Goal: Check status: Check status

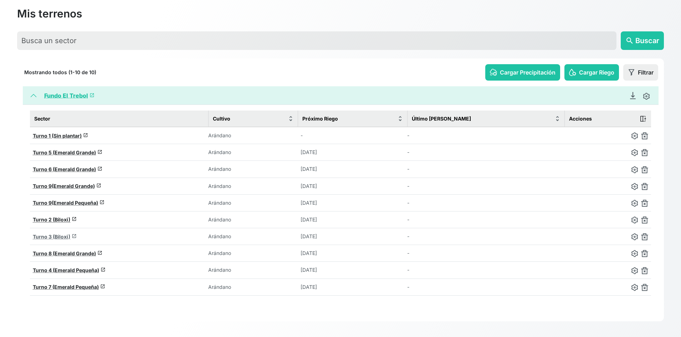
scroll to position [38, 0]
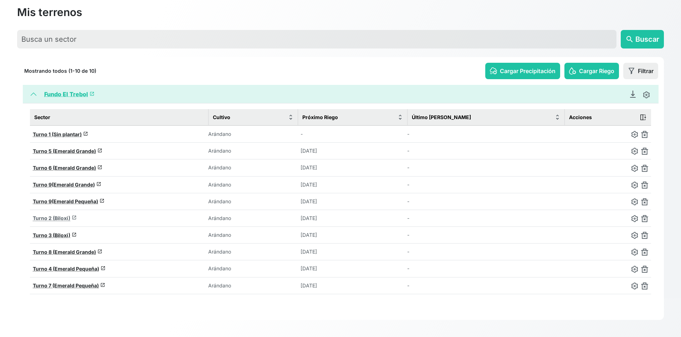
click at [63, 218] on span "Turno 2 (Biloxi)" at bounding box center [51, 218] width 37 height 6
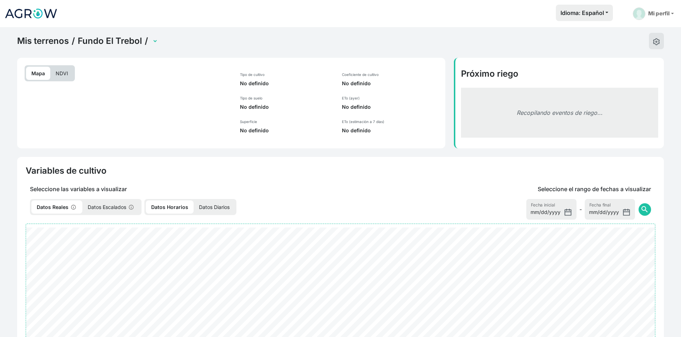
select select "2279"
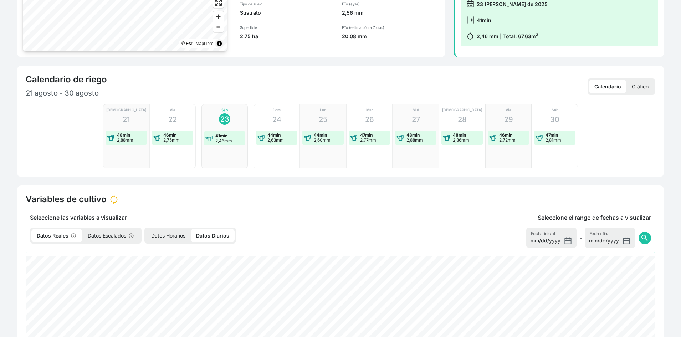
scroll to position [143, 0]
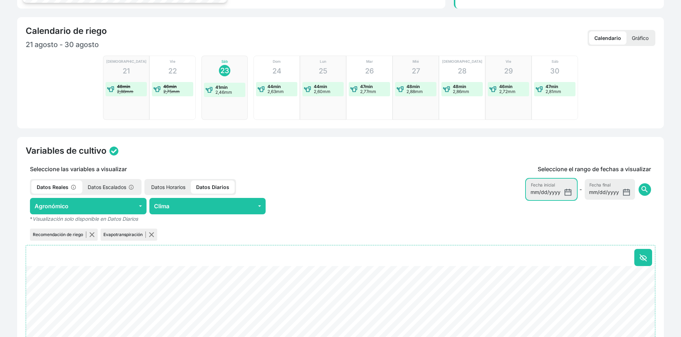
click at [568, 194] on input "[DATE]" at bounding box center [551, 189] width 50 height 21
type input "[DATE]"
click at [645, 190] on span "search" at bounding box center [644, 189] width 9 height 9
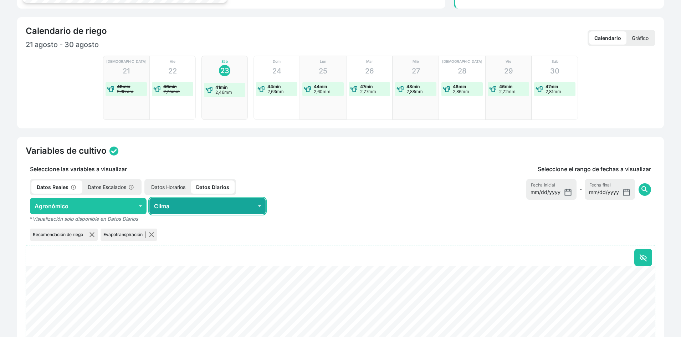
click at [233, 204] on button "Clima" at bounding box center [207, 206] width 117 height 16
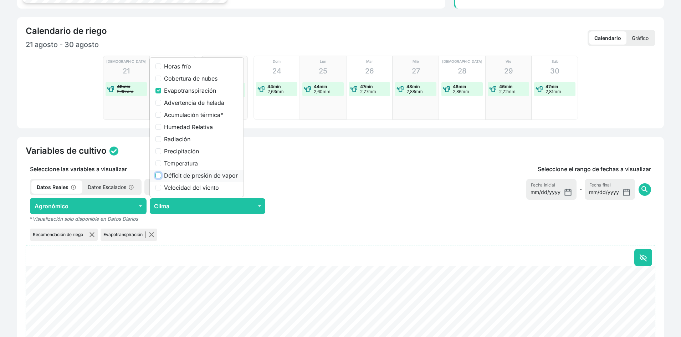
click at [159, 175] on input "Déficit de presión de vapor" at bounding box center [158, 175] width 6 height 6
checkbox input "true"
drag, startPoint x: 159, startPoint y: 88, endPoint x: 164, endPoint y: 92, distance: 6.6
click at [159, 88] on input "Evapotranspiración" at bounding box center [158, 91] width 6 height 6
checkbox input "false"
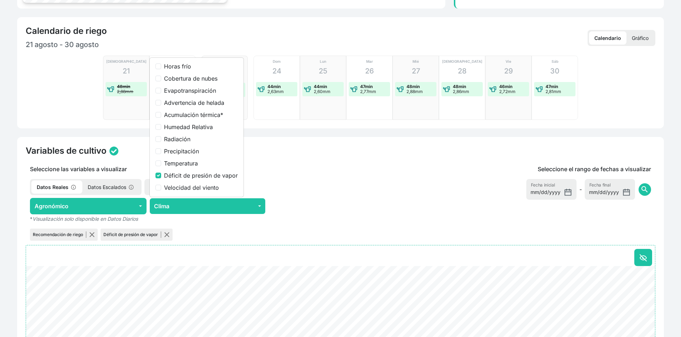
click at [362, 158] on div "Variables de cultivo Seleccione las variables a visualizar Datos Reales Datos E…" at bounding box center [340, 300] width 646 height 327
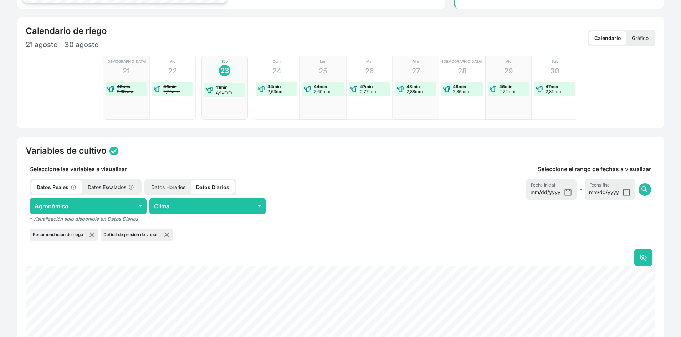
click at [169, 186] on p "Datos Horarios" at bounding box center [168, 186] width 45 height 13
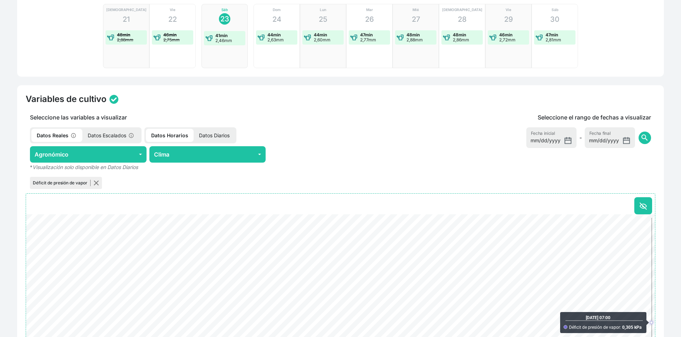
scroll to position [189, 0]
